Goal: Transaction & Acquisition: Purchase product/service

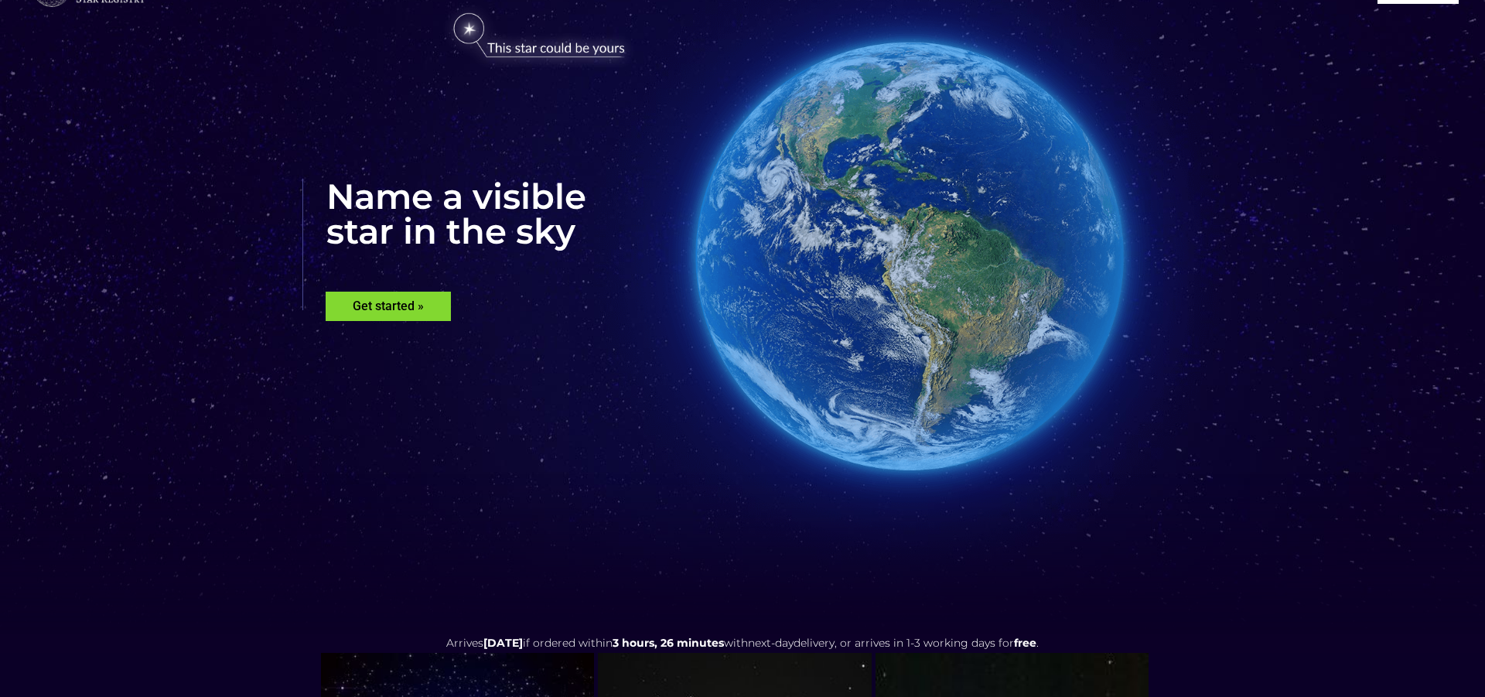
scroll to position [80, 0]
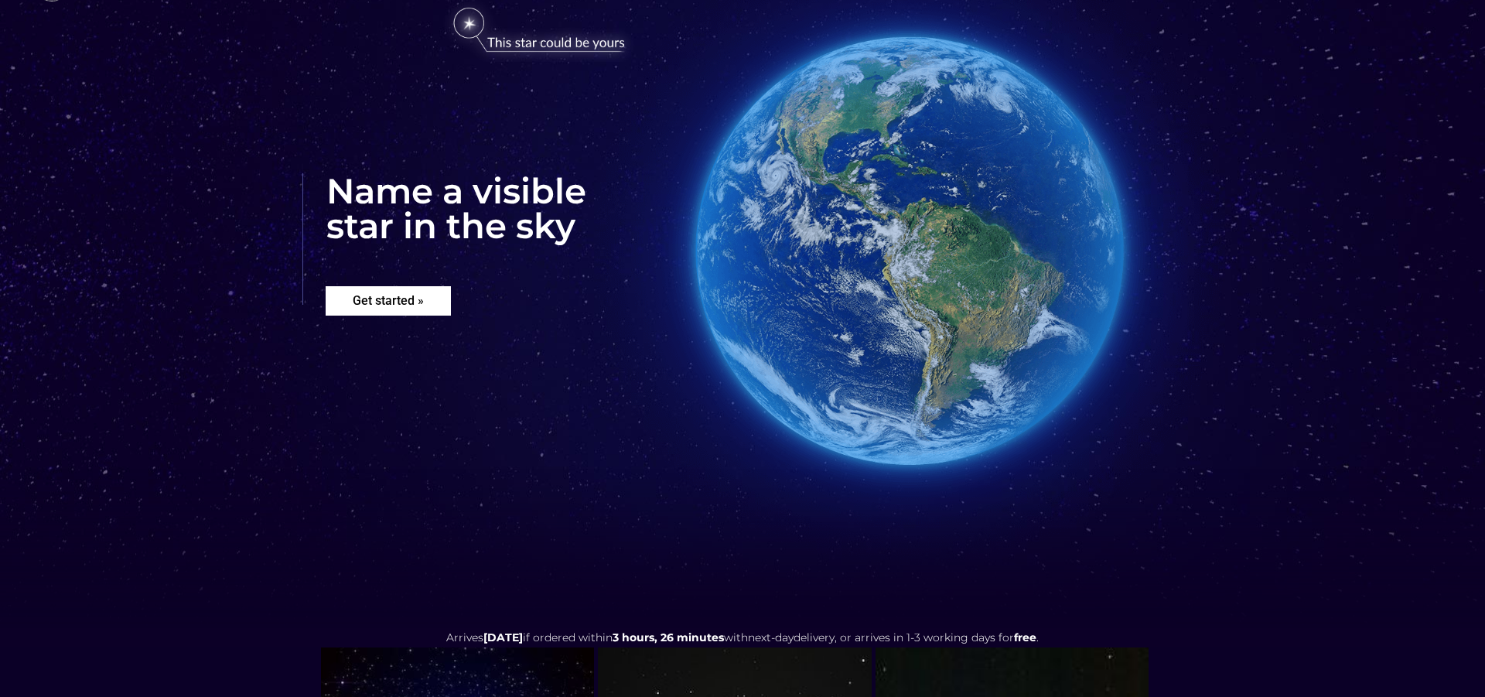
click at [358, 297] on rs-layer "Get started »" at bounding box center [388, 300] width 125 height 29
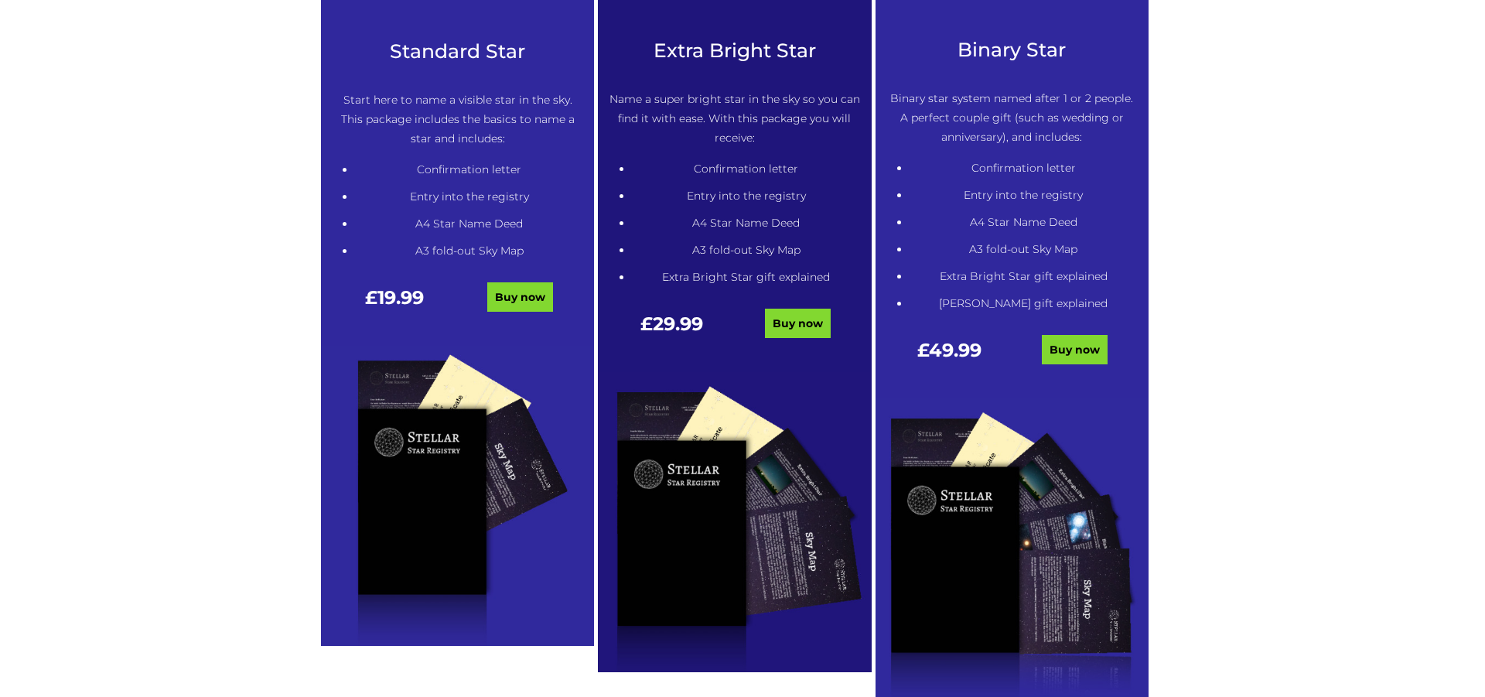
scroll to position [889, 0]
click at [521, 295] on link "Buy now" at bounding box center [520, 296] width 66 height 29
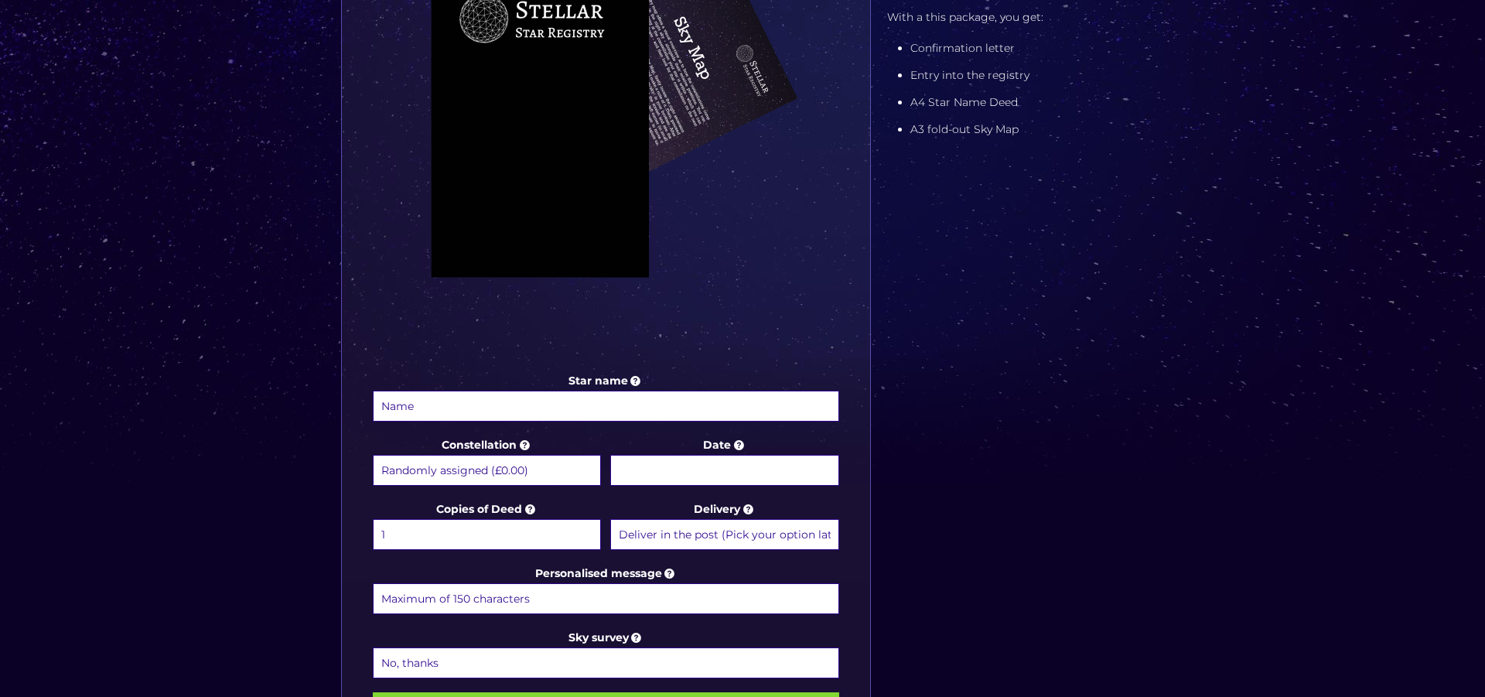
scroll to position [461, 0]
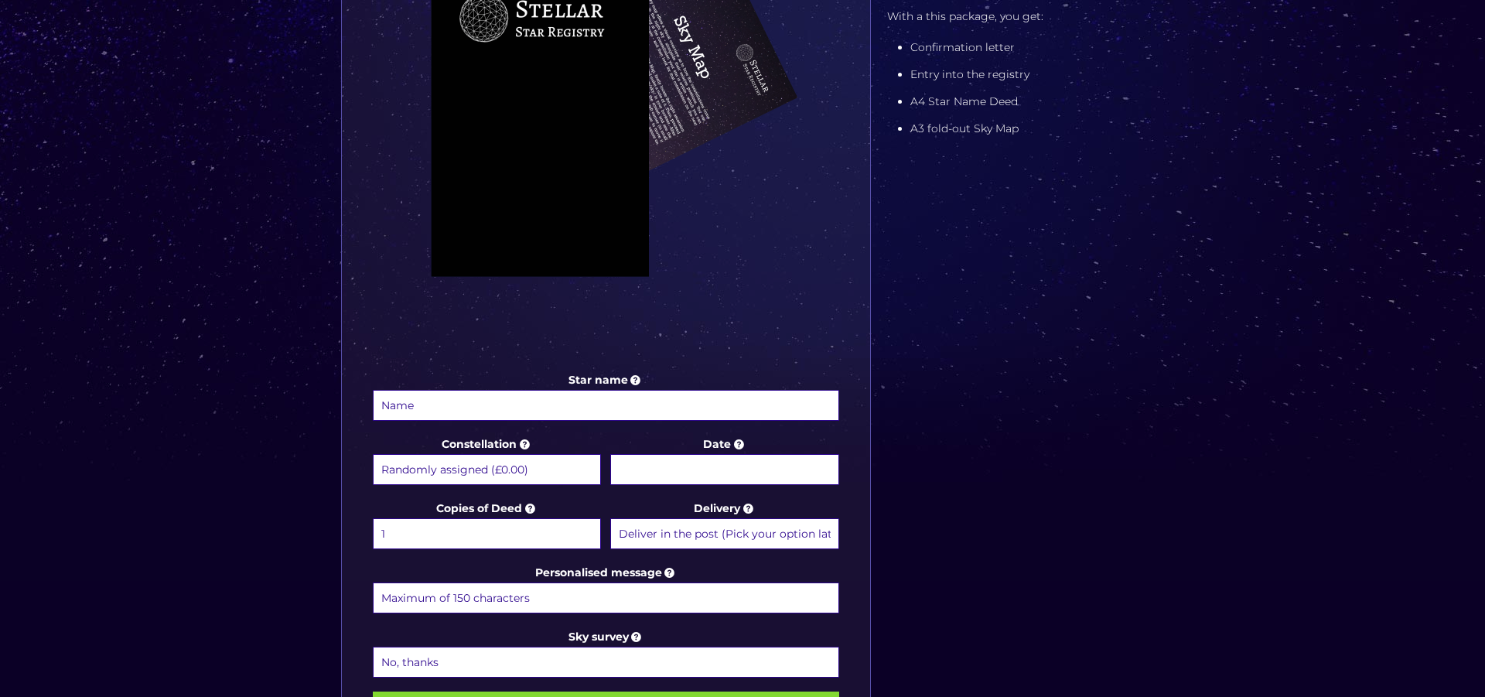
click at [526, 468] on select "Randomly assigned (£0.00) Aquarius - 20 Jan - 18 Feb (+£9.99) Aries - 21 Mar - …" at bounding box center [487, 469] width 228 height 31
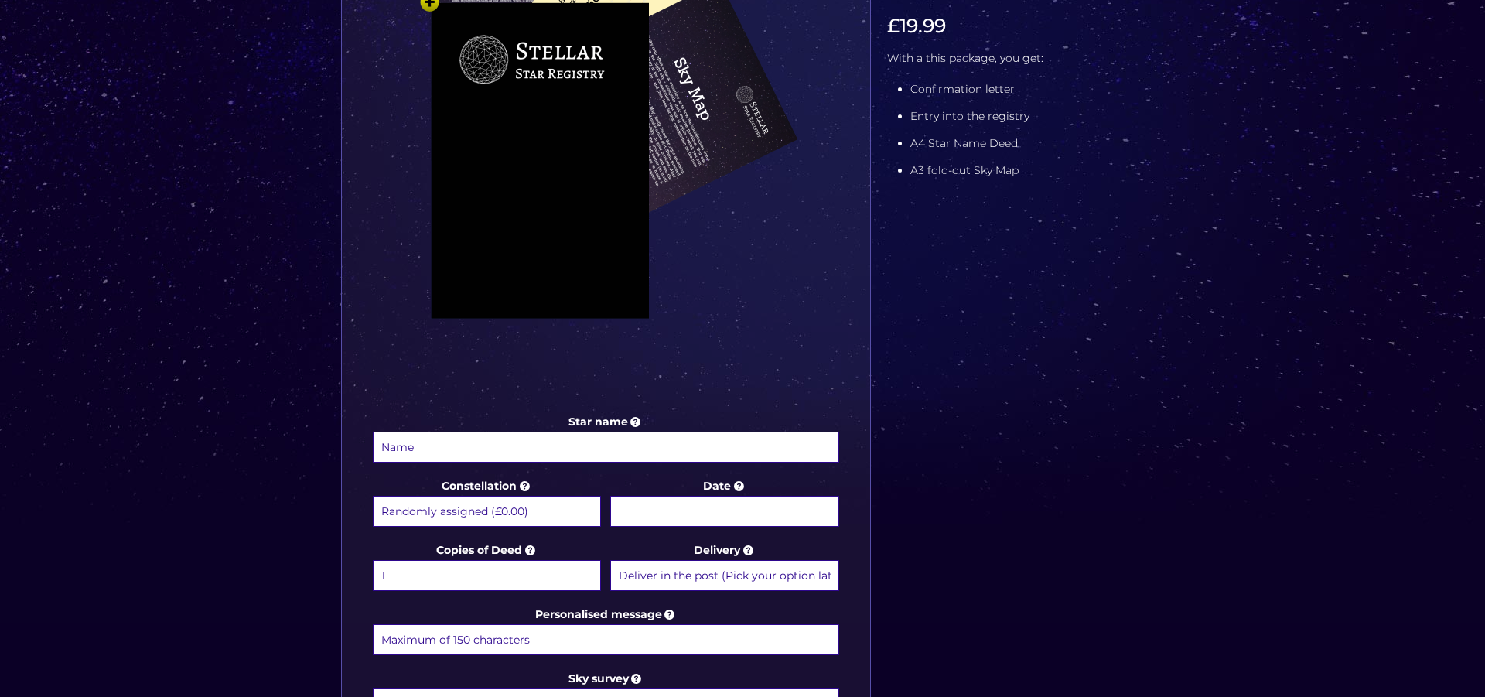
scroll to position [421, 0]
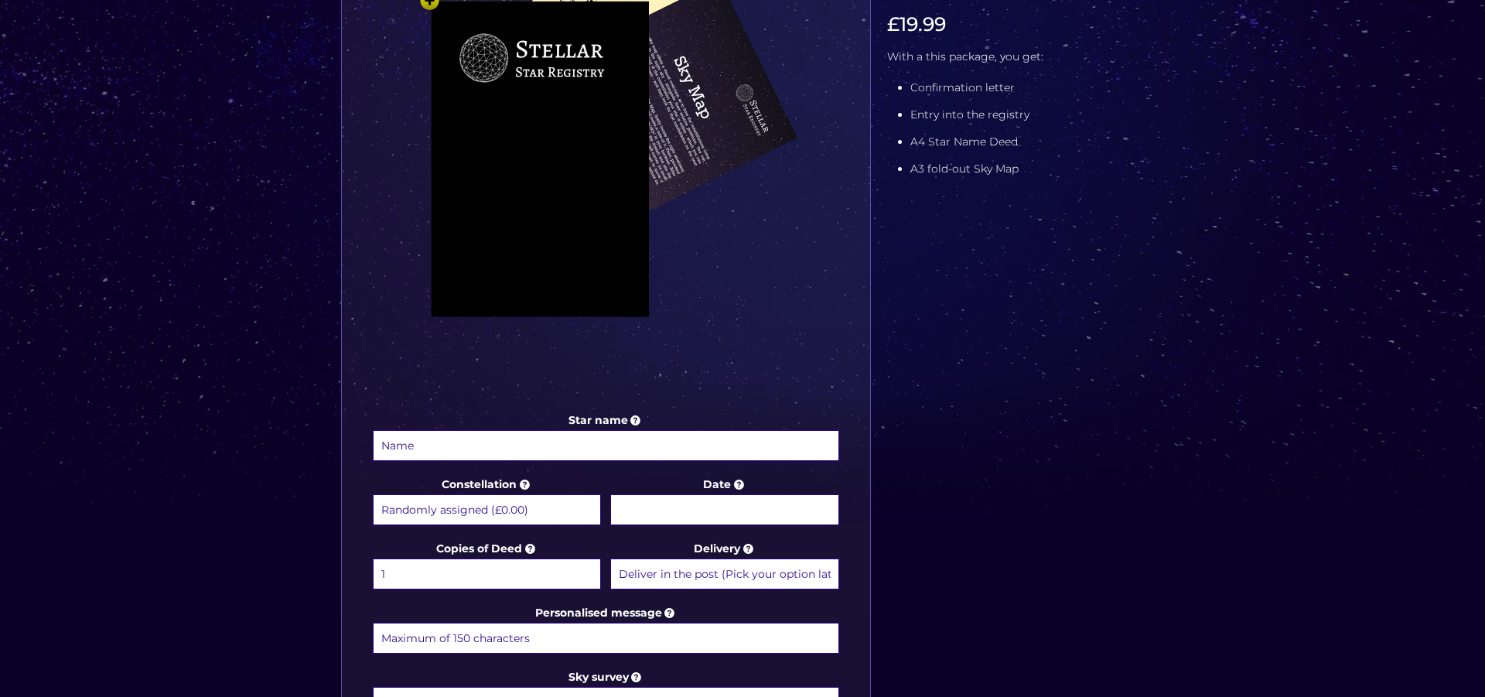
click at [541, 442] on input "Star name" at bounding box center [606, 445] width 466 height 31
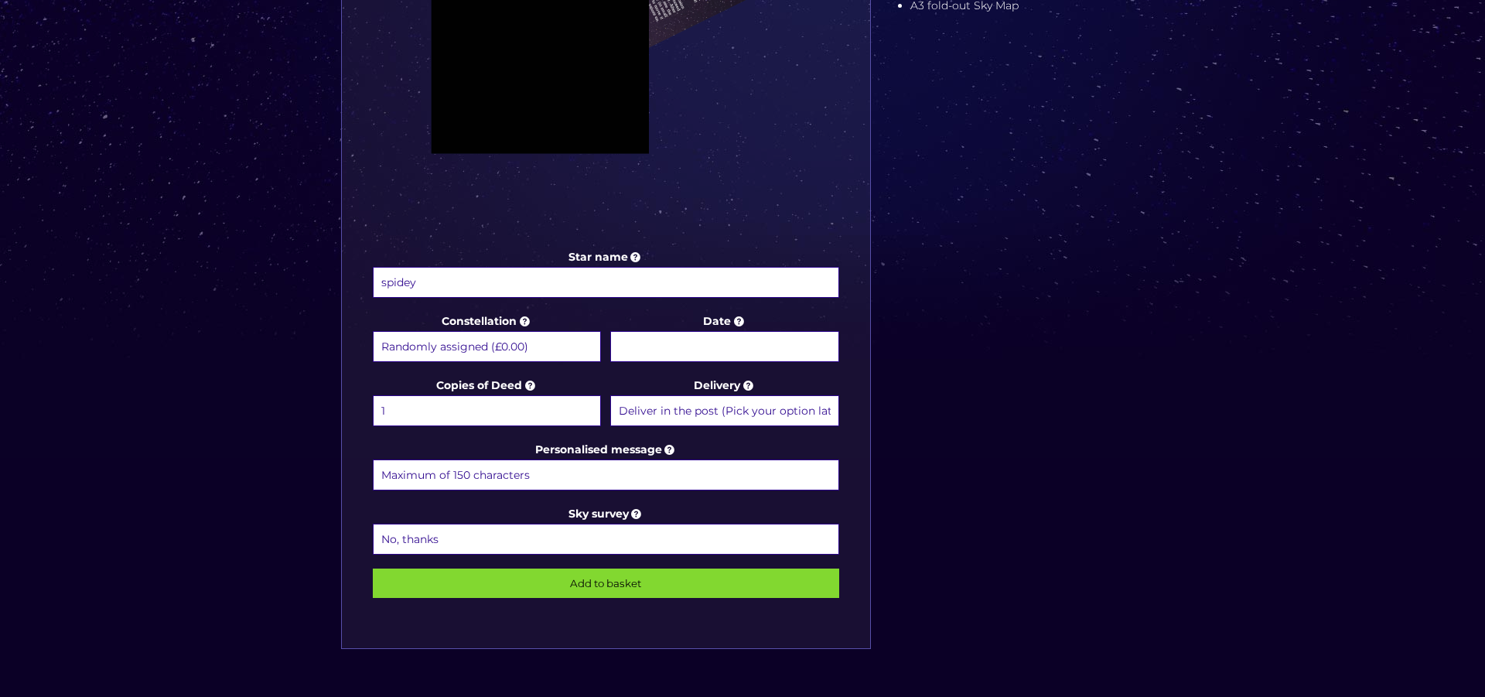
scroll to position [598, 0]
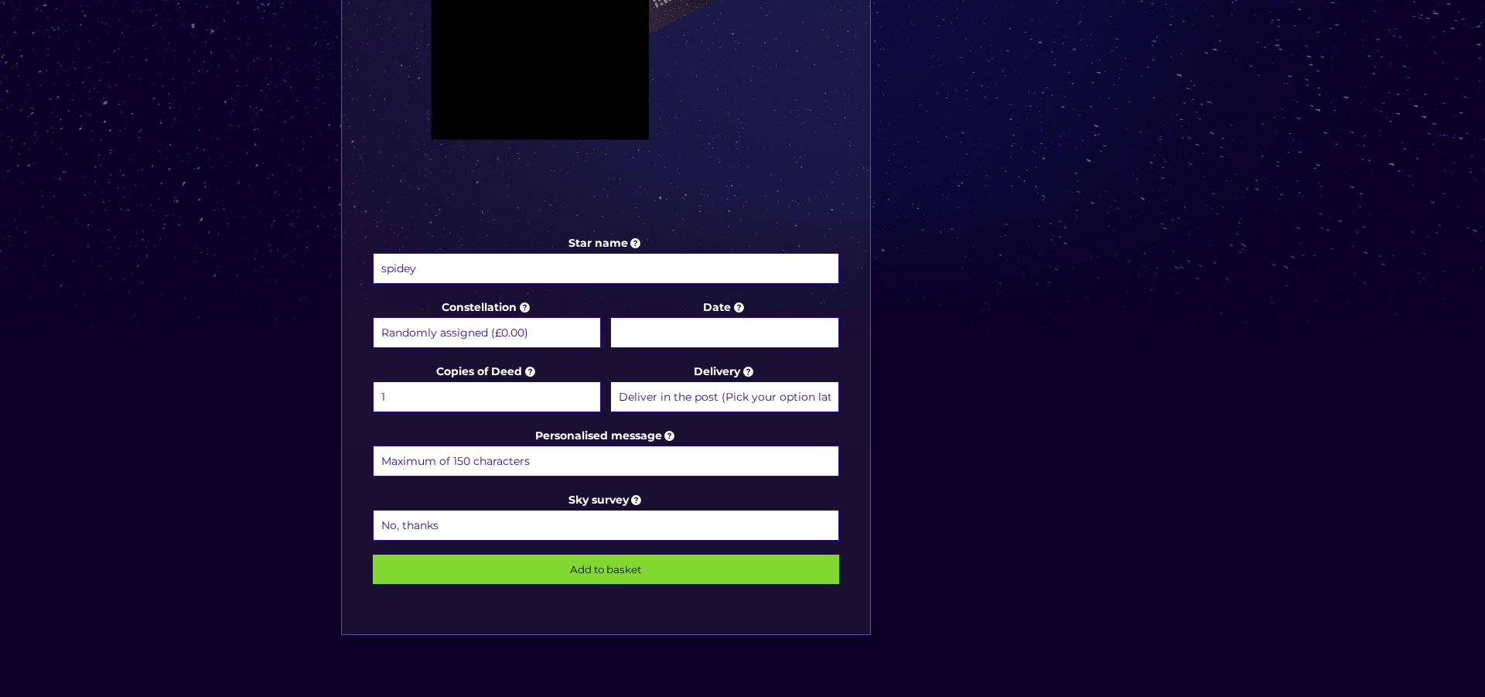
type input "spidey"
click at [656, 340] on body "Free delivery Next day FREE on £59+ Name a Star FAQs Contact Us 0 Buy now Choos…" at bounding box center [742, 308] width 1485 height 1813
click at [658, 325] on input "Date" at bounding box center [724, 332] width 228 height 31
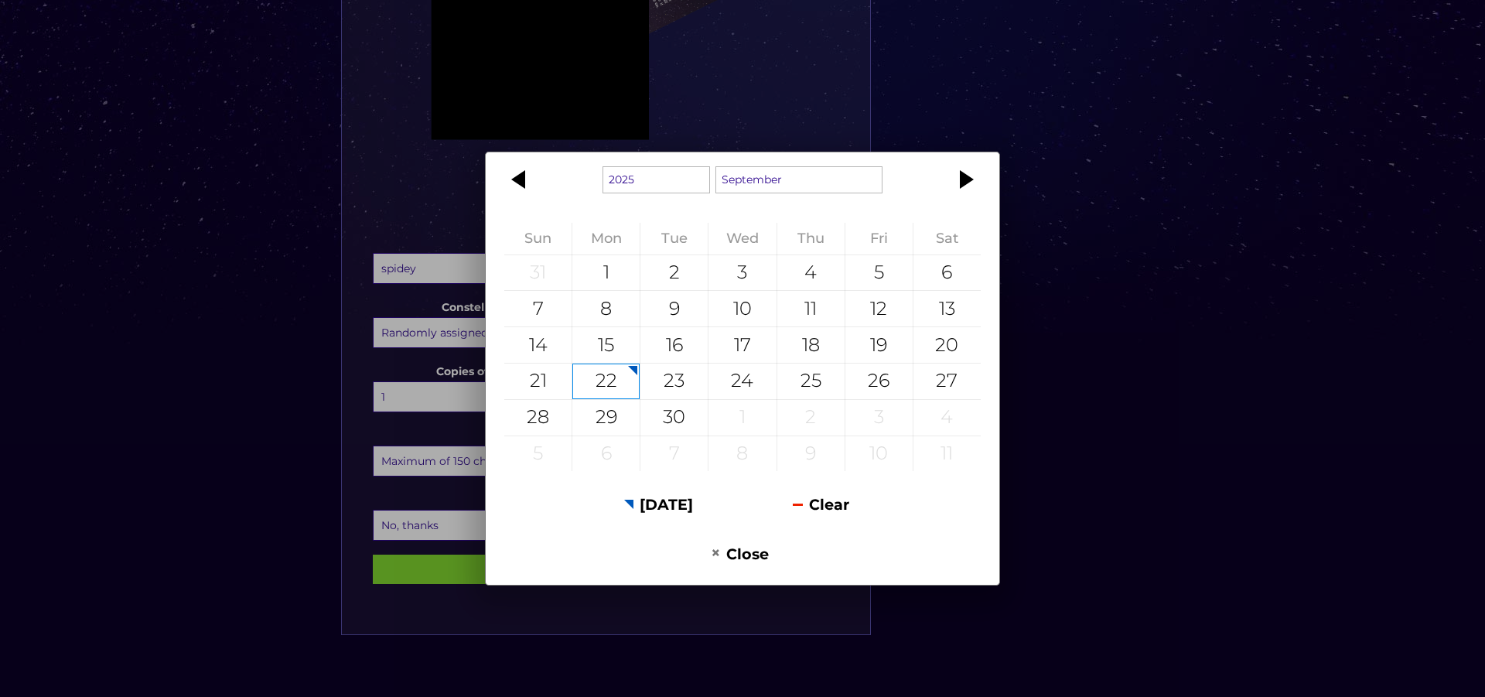
click at [697, 332] on div "16" at bounding box center [673, 345] width 67 height 36
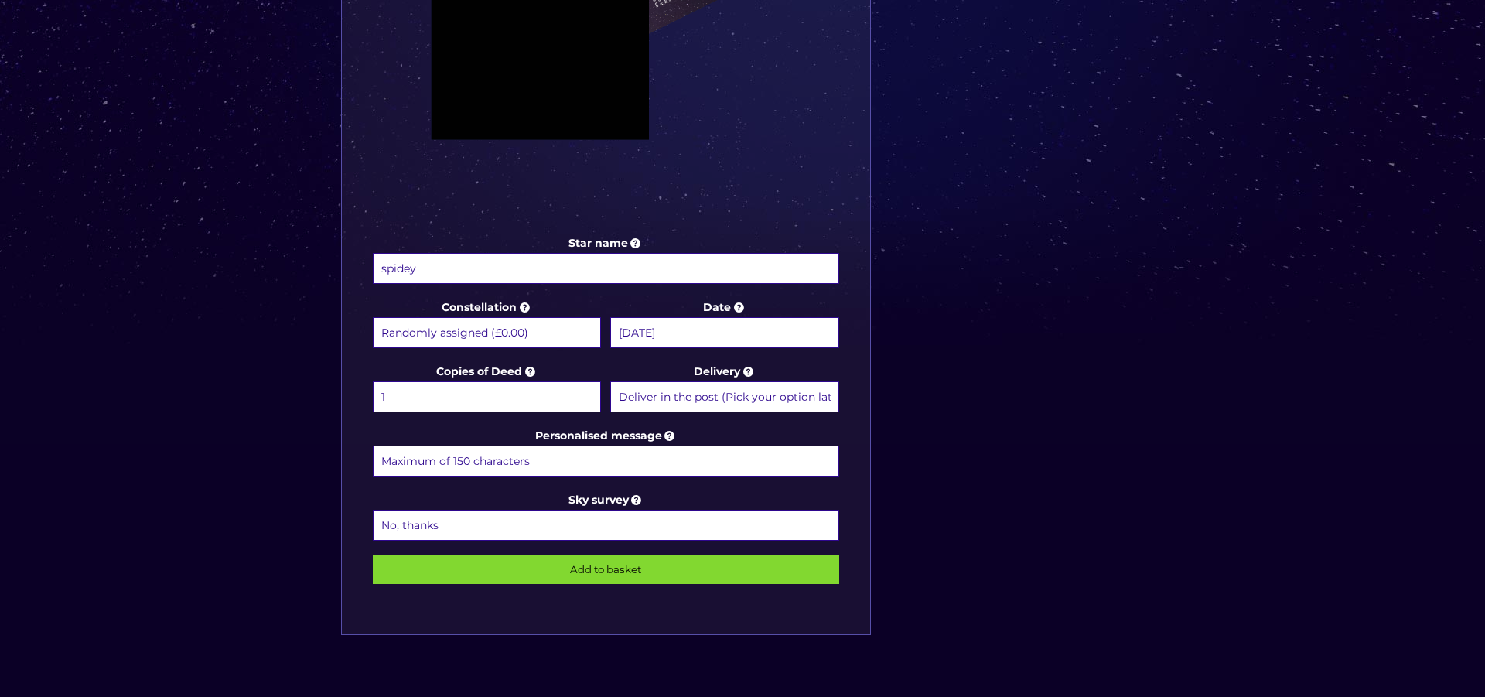
click at [722, 330] on body "Free delivery Next day FREE on £59+ Name a Star FAQs Contact Us 0 Buy now Choos…" at bounding box center [742, 308] width 1485 height 1813
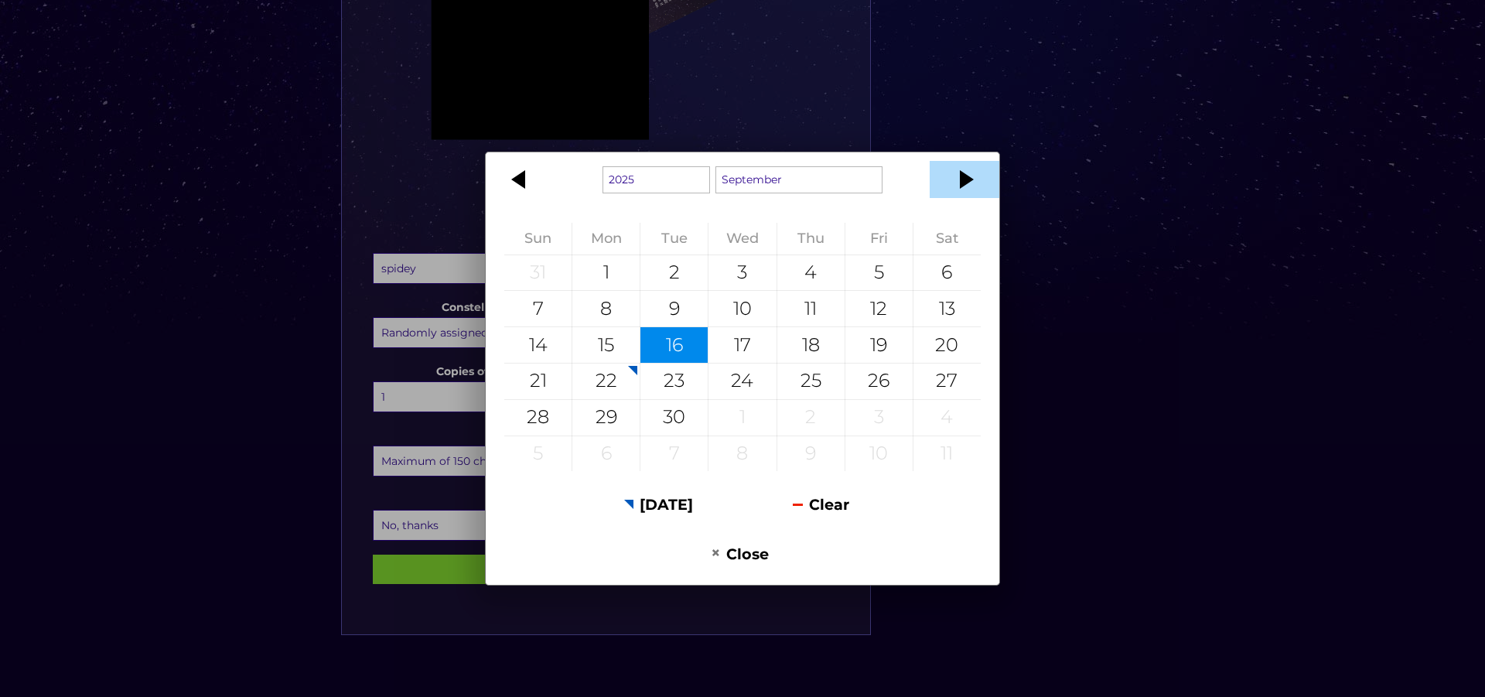
click at [973, 182] on div at bounding box center [965, 179] width 70 height 37
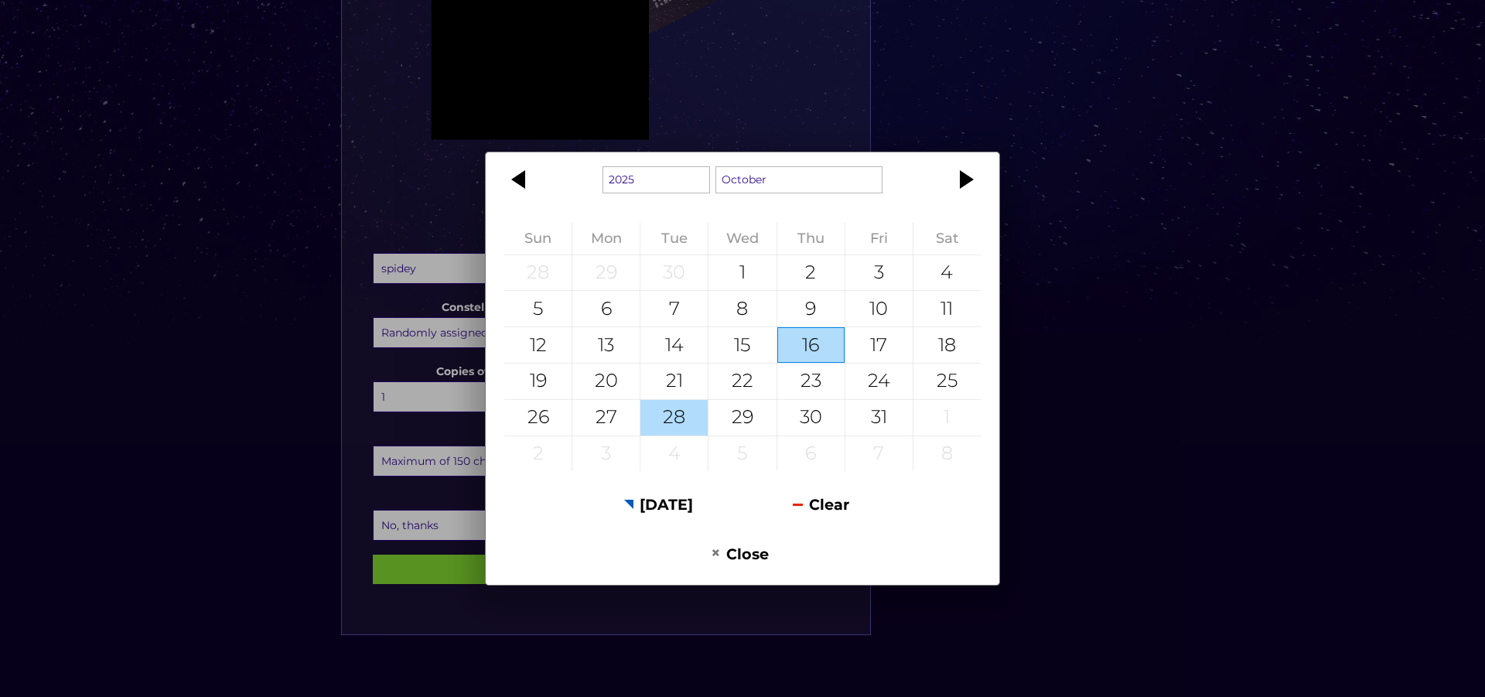
click at [689, 413] on div "28" at bounding box center [673, 418] width 67 height 36
type input "28 October 2025"
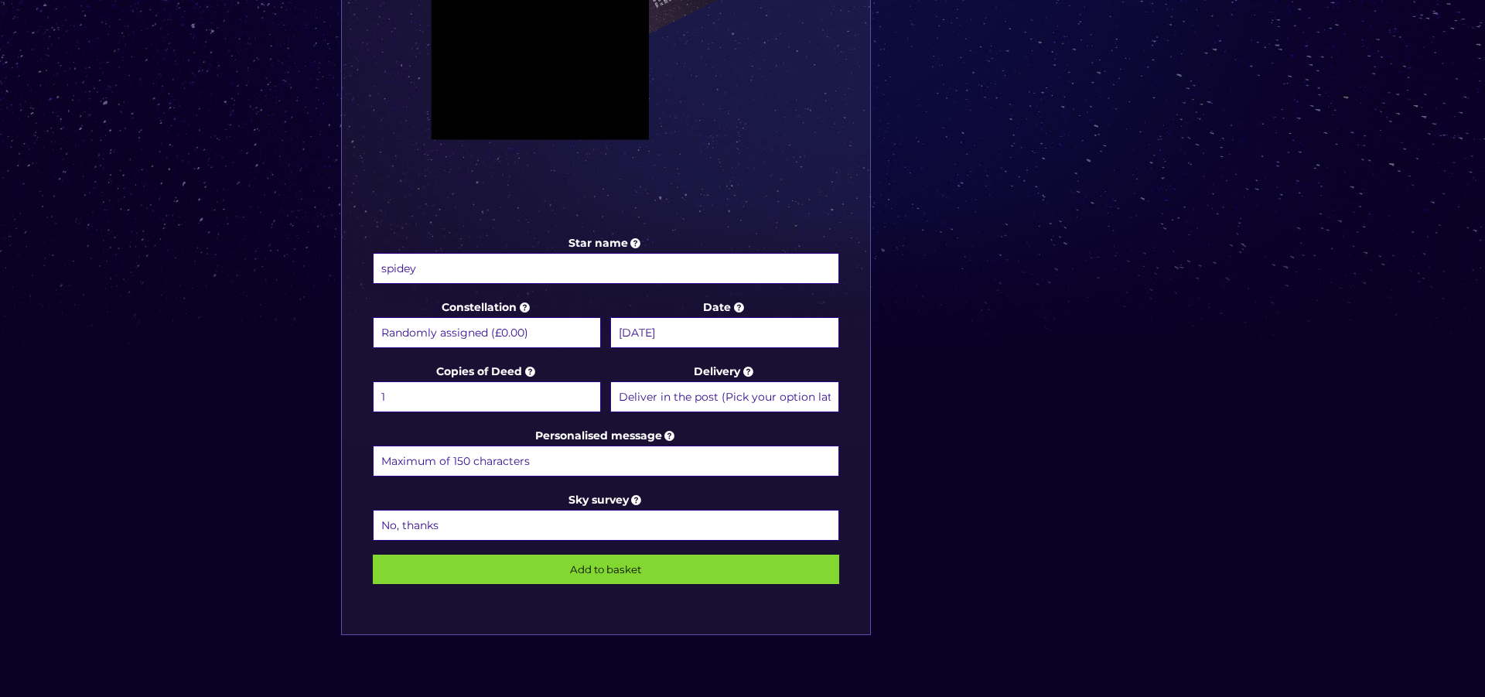
click at [436, 405] on select "1 2 (+£4.99) 3 (+£9.49) 4 (+£13.99) 5 (+£18.49) 6 (+£22.99) 7 (+£27.49) 8 (+£31…" at bounding box center [487, 396] width 228 height 31
click at [554, 463] on input "Personalised message" at bounding box center [606, 461] width 466 height 31
click at [770, 393] on select "Deliver in the post (Pick your option later) Deliver in the post and by Email (…" at bounding box center [724, 396] width 228 height 31
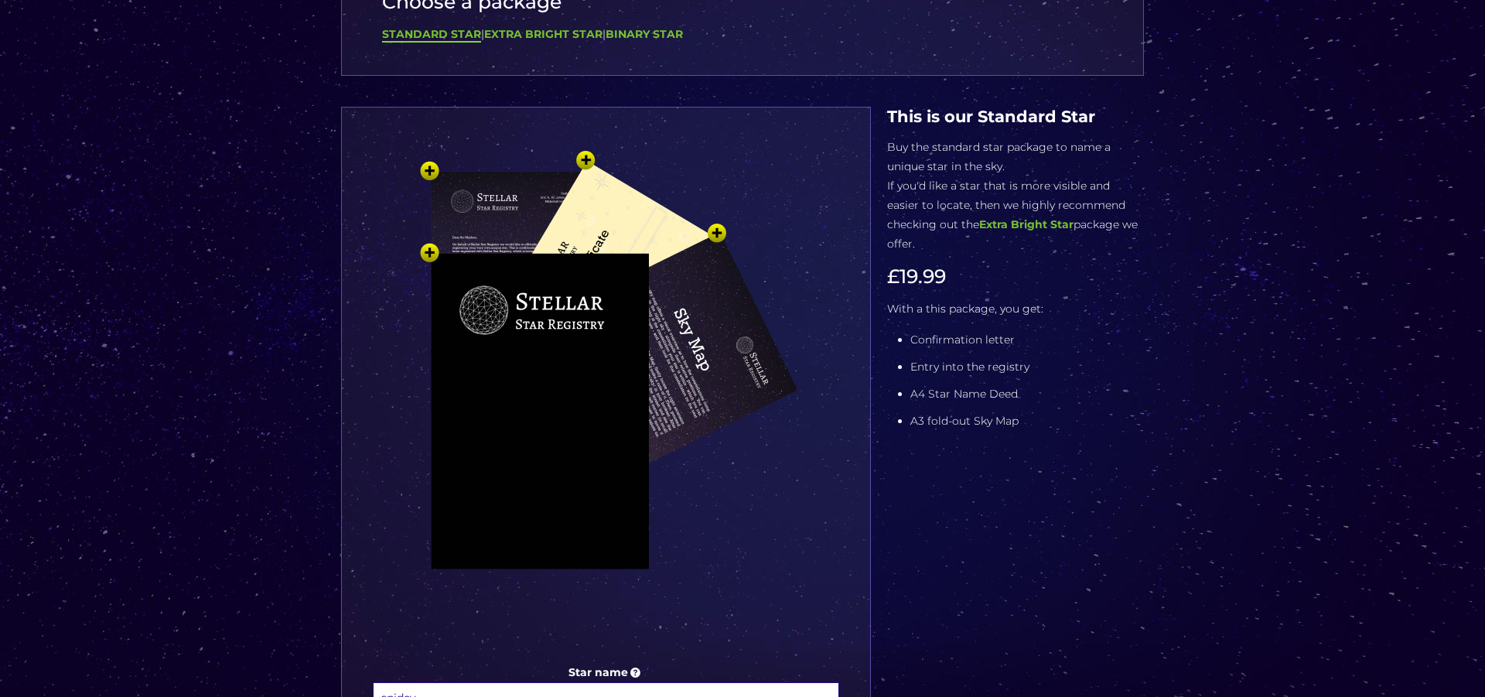
scroll to position [149, 0]
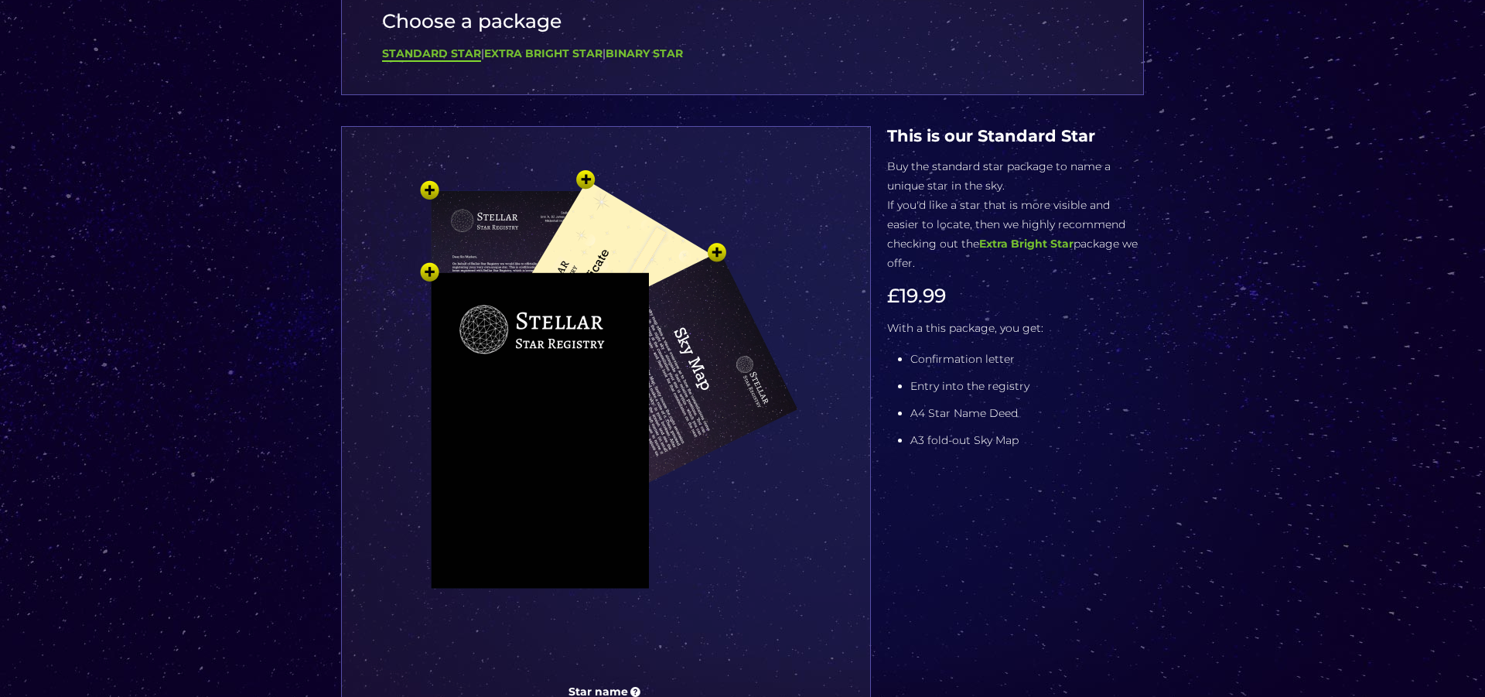
click at [502, 330] on img at bounding box center [606, 421] width 464 height 511
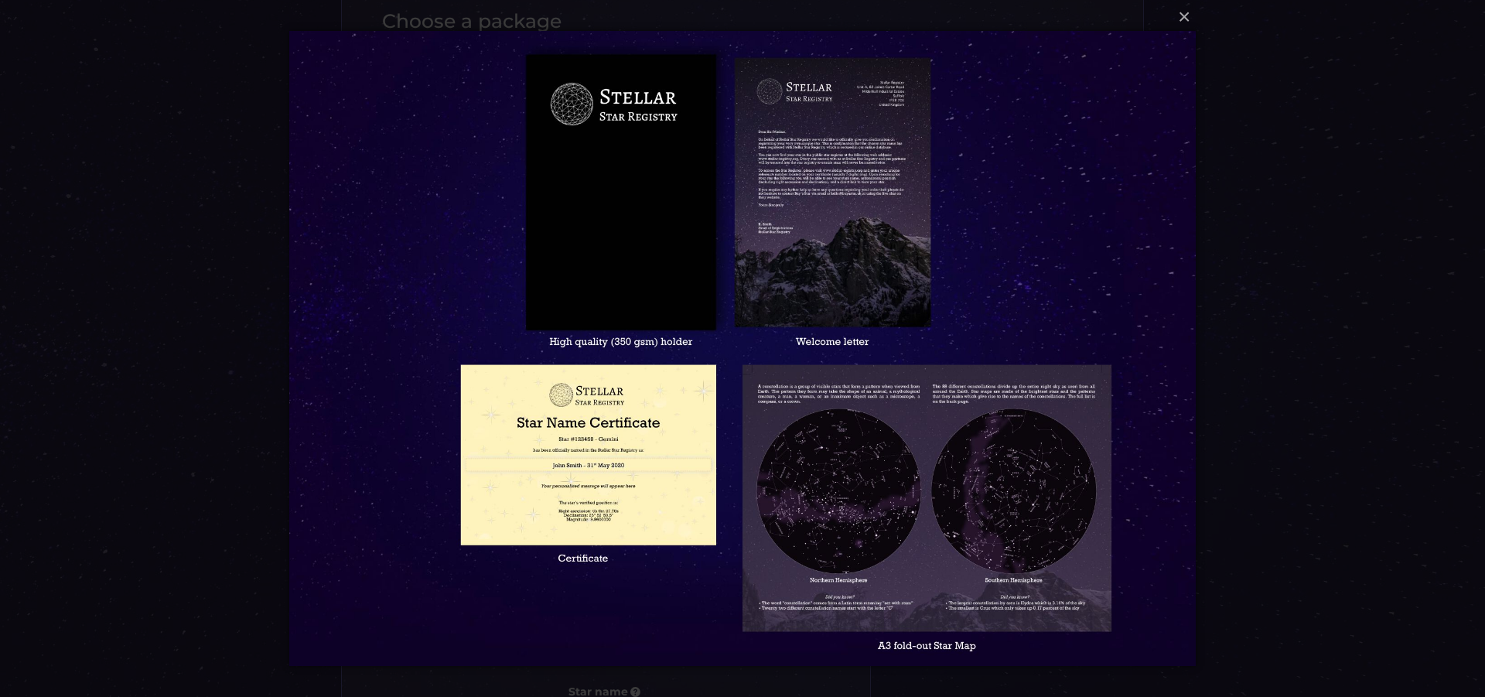
click at [1375, 289] on div "× Loading..." at bounding box center [742, 348] width 1485 height 697
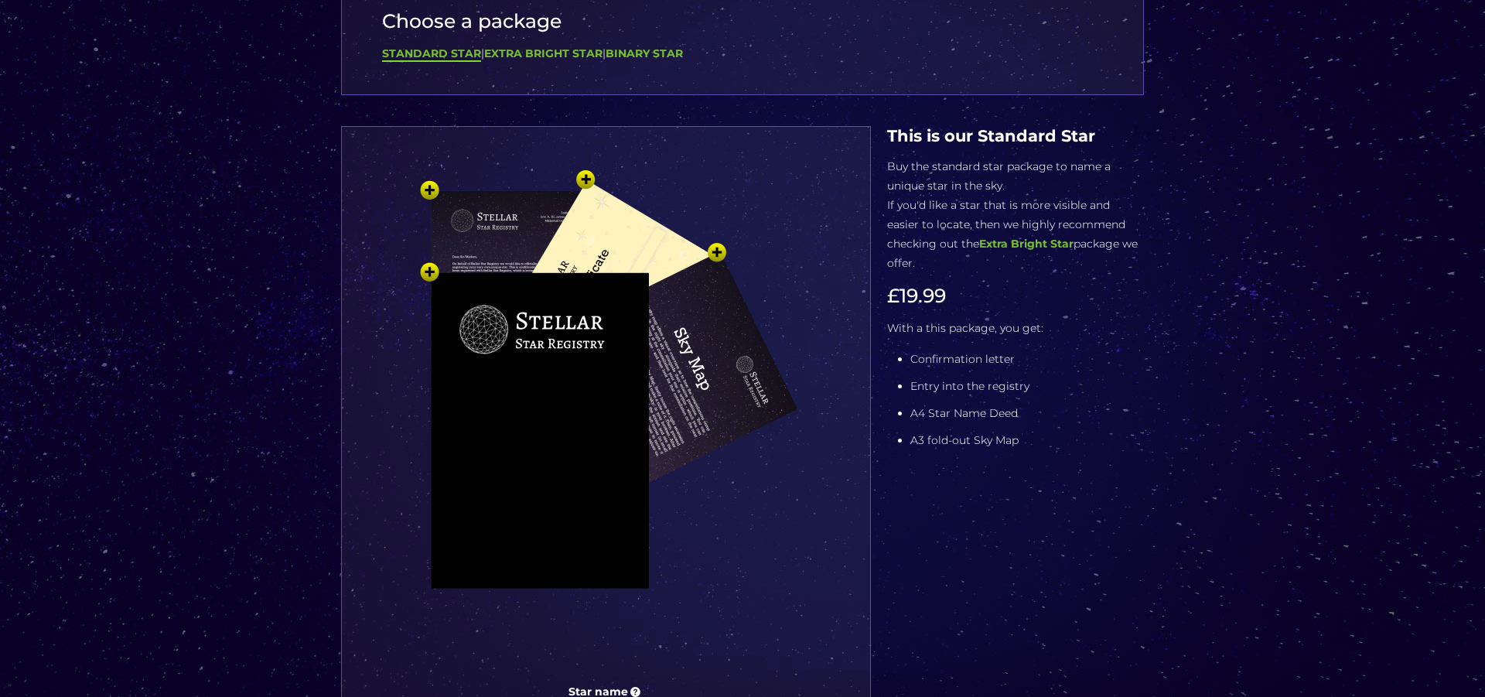
click at [538, 419] on img at bounding box center [606, 421] width 464 height 511
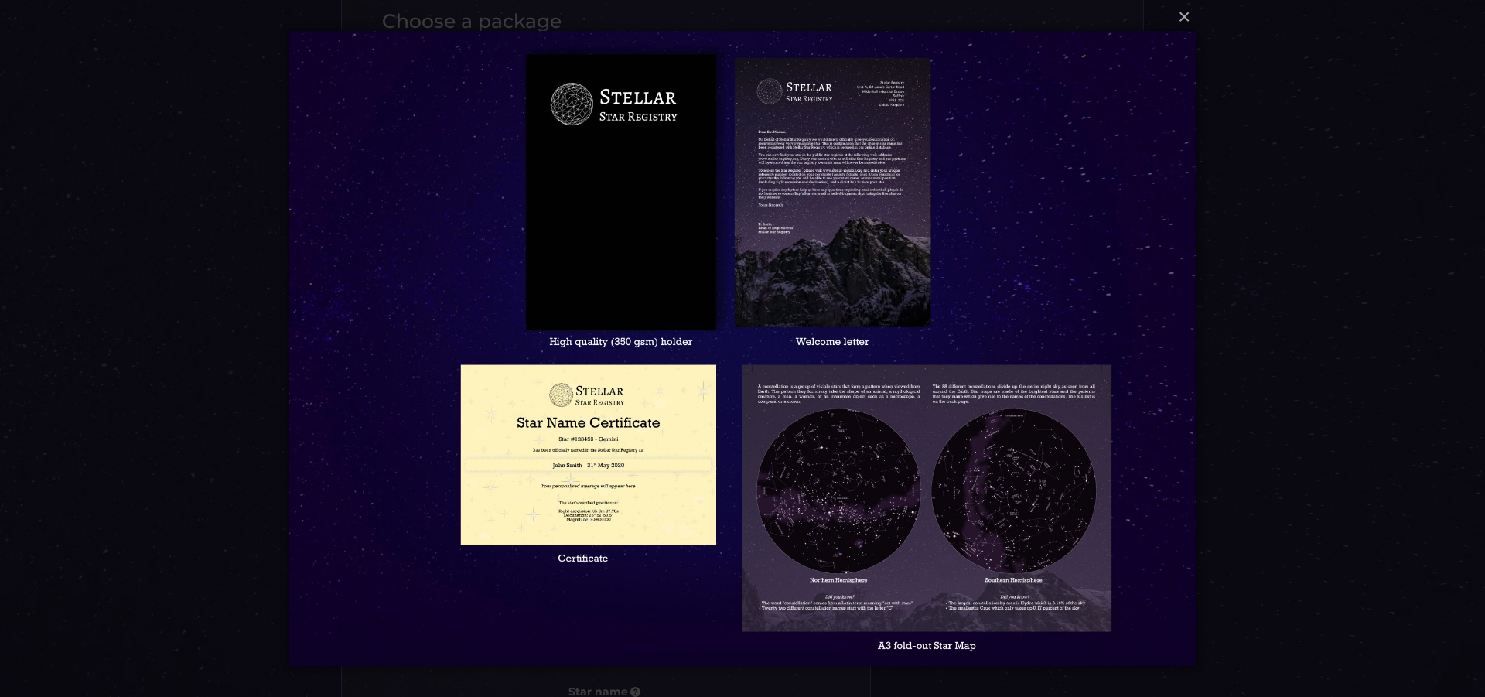
click at [658, 266] on img at bounding box center [742, 348] width 907 height 697
click at [792, 240] on img at bounding box center [742, 348] width 907 height 697
click at [797, 191] on img at bounding box center [742, 348] width 907 height 697
click at [552, 502] on img at bounding box center [742, 348] width 907 height 697
click at [1187, 13] on button "×" at bounding box center [742, 17] width 907 height 34
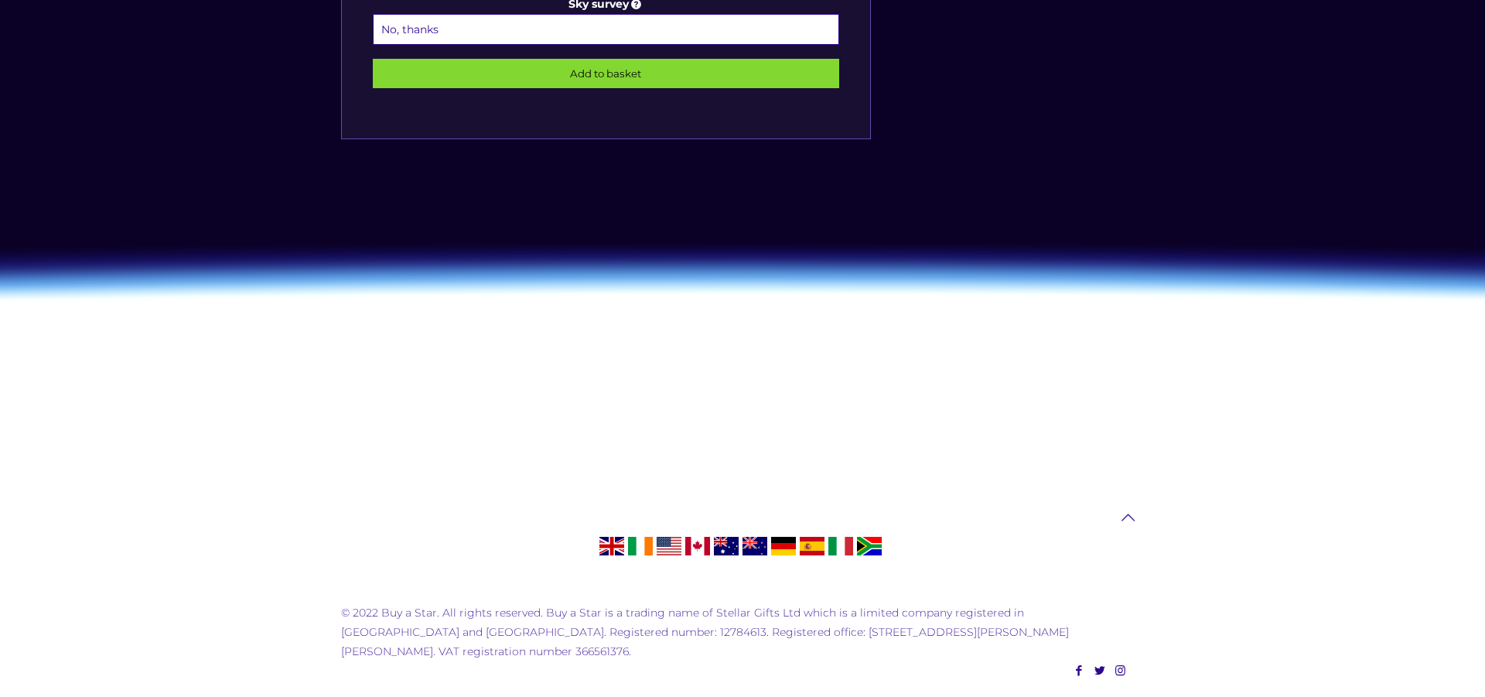
scroll to position [0, 0]
